Goal: Check status: Check status

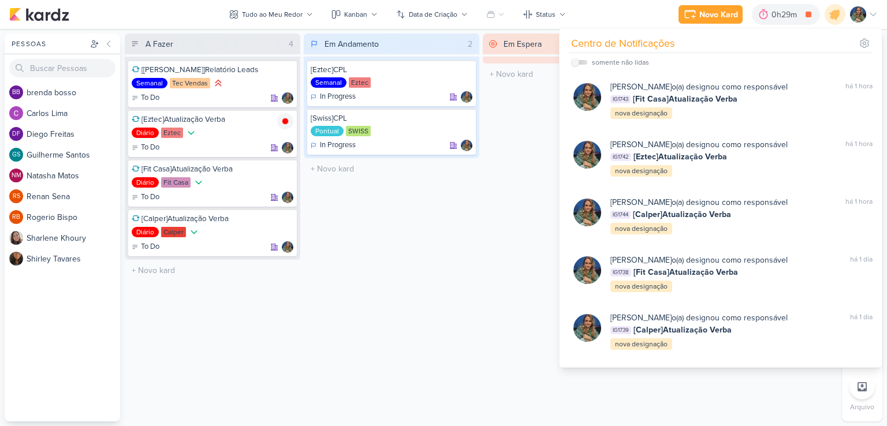
click at [543, 148] on div "Em Espera 0 O título do kard deve ter menos que 100 caracteres" at bounding box center [571, 228] width 176 height 388
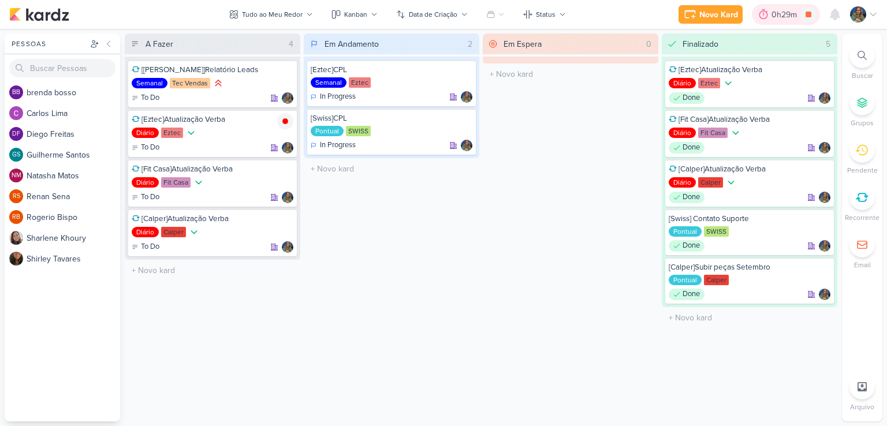
click at [783, 21] on div "0h29m" at bounding box center [786, 14] width 68 height 21
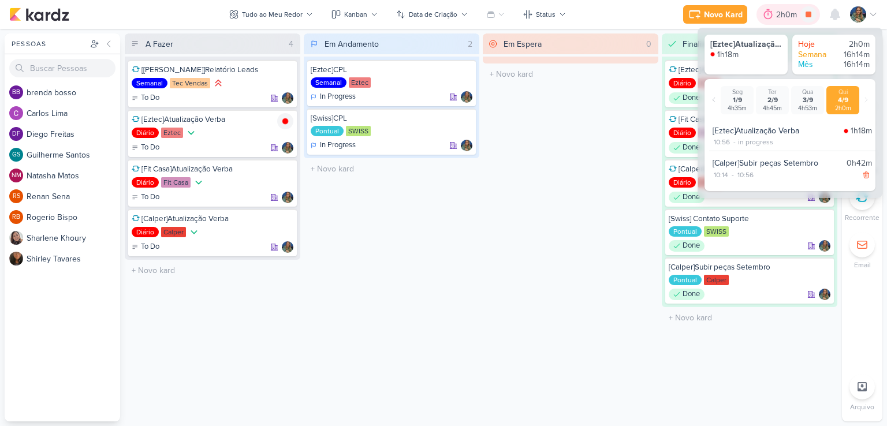
click at [778, 17] on div "2h0m" at bounding box center [788, 15] width 24 height 12
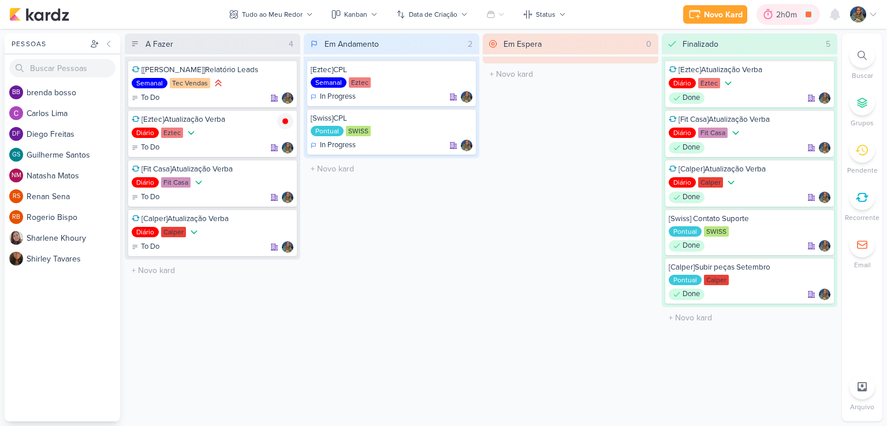
click at [771, 14] on icon at bounding box center [769, 15] width 12 height 12
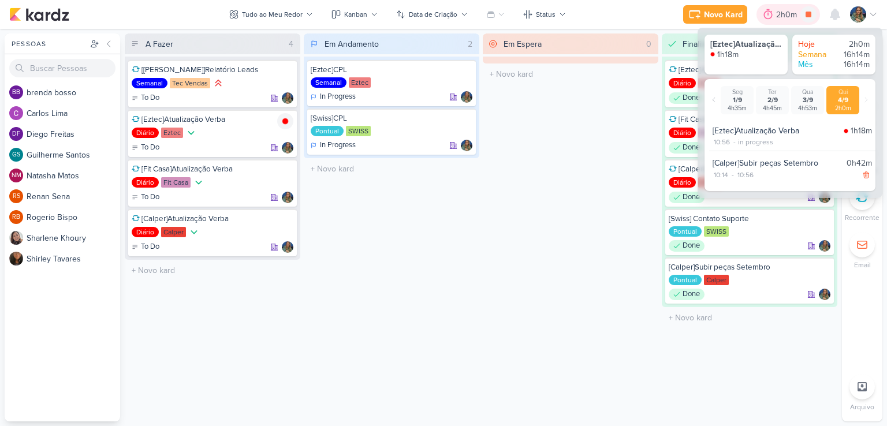
click at [771, 14] on icon at bounding box center [769, 15] width 12 height 12
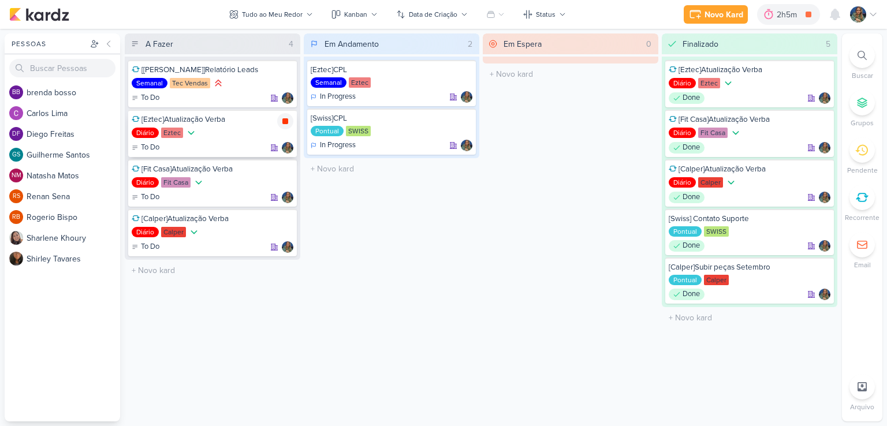
click at [287, 124] on icon at bounding box center [285, 121] width 9 height 9
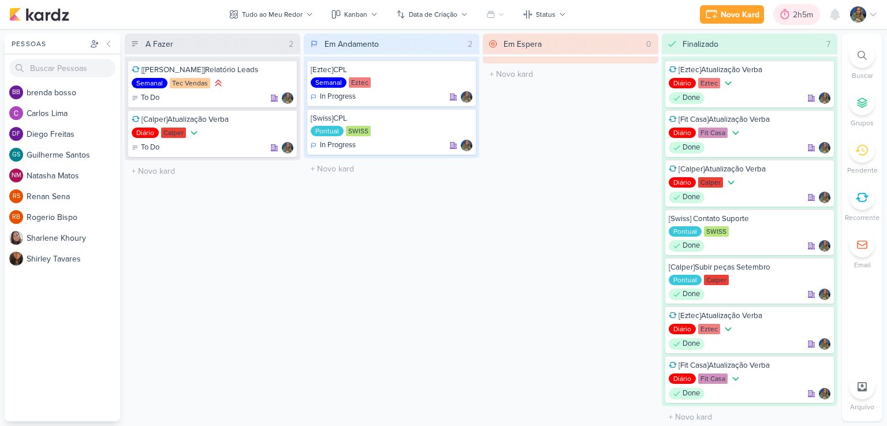
click at [787, 17] on icon at bounding box center [785, 15] width 12 height 12
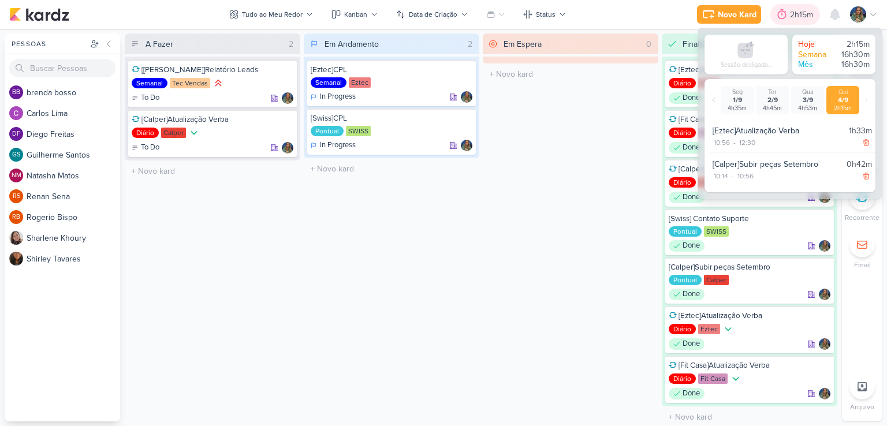
click at [786, 18] on icon at bounding box center [782, 15] width 12 height 12
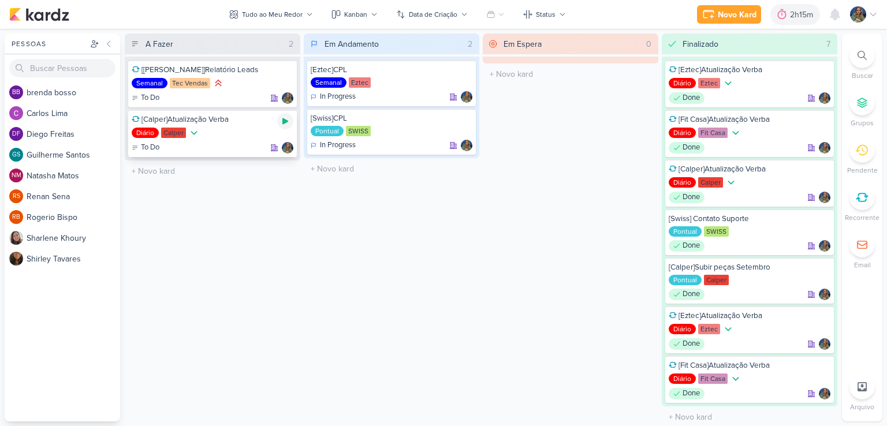
click at [283, 121] on icon at bounding box center [285, 121] width 6 height 6
click at [284, 120] on icon at bounding box center [285, 121] width 6 height 6
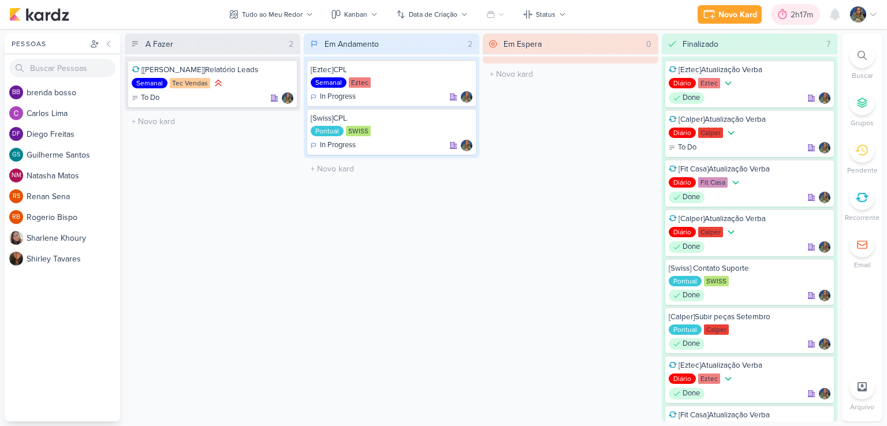
click at [789, 17] on div at bounding box center [783, 14] width 16 height 18
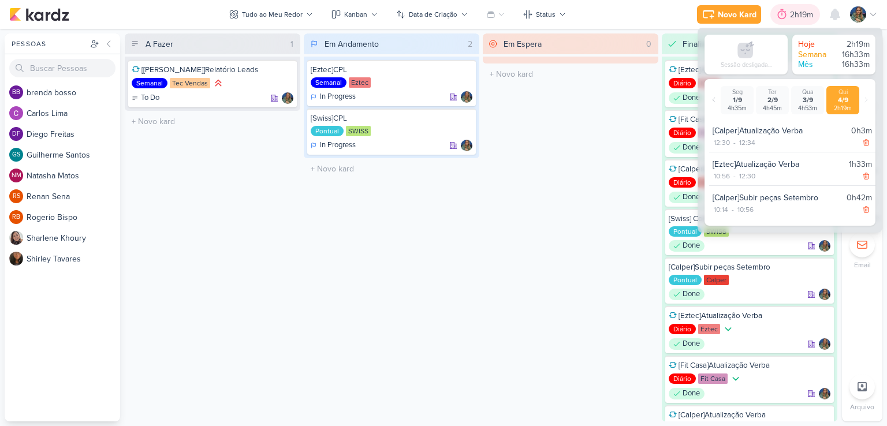
click at [789, 17] on div at bounding box center [782, 14] width 16 height 18
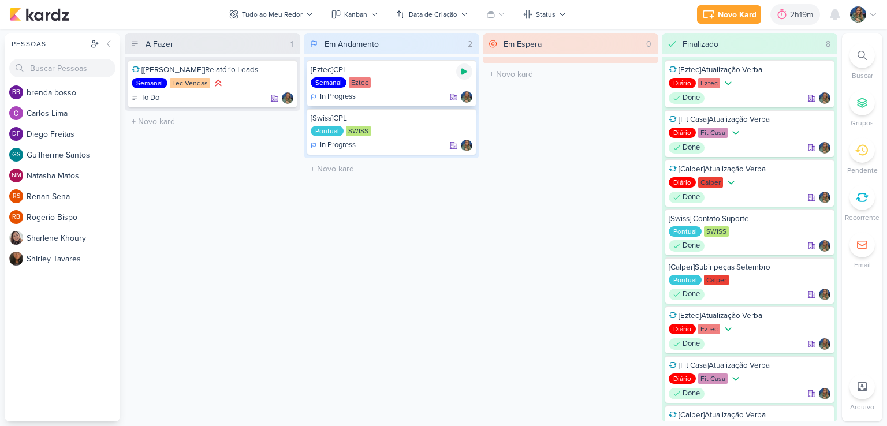
click at [466, 70] on icon at bounding box center [464, 71] width 9 height 9
click at [469, 70] on div at bounding box center [464, 72] width 16 height 16
click at [790, 18] on div "2h22m" at bounding box center [803, 15] width 28 height 12
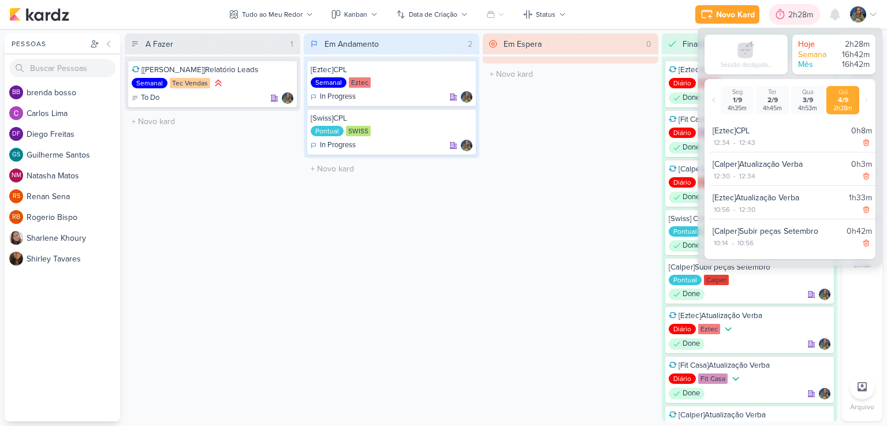
click at [790, 18] on div "2h28m" at bounding box center [803, 15] width 28 height 12
